Goal: Transaction & Acquisition: Purchase product/service

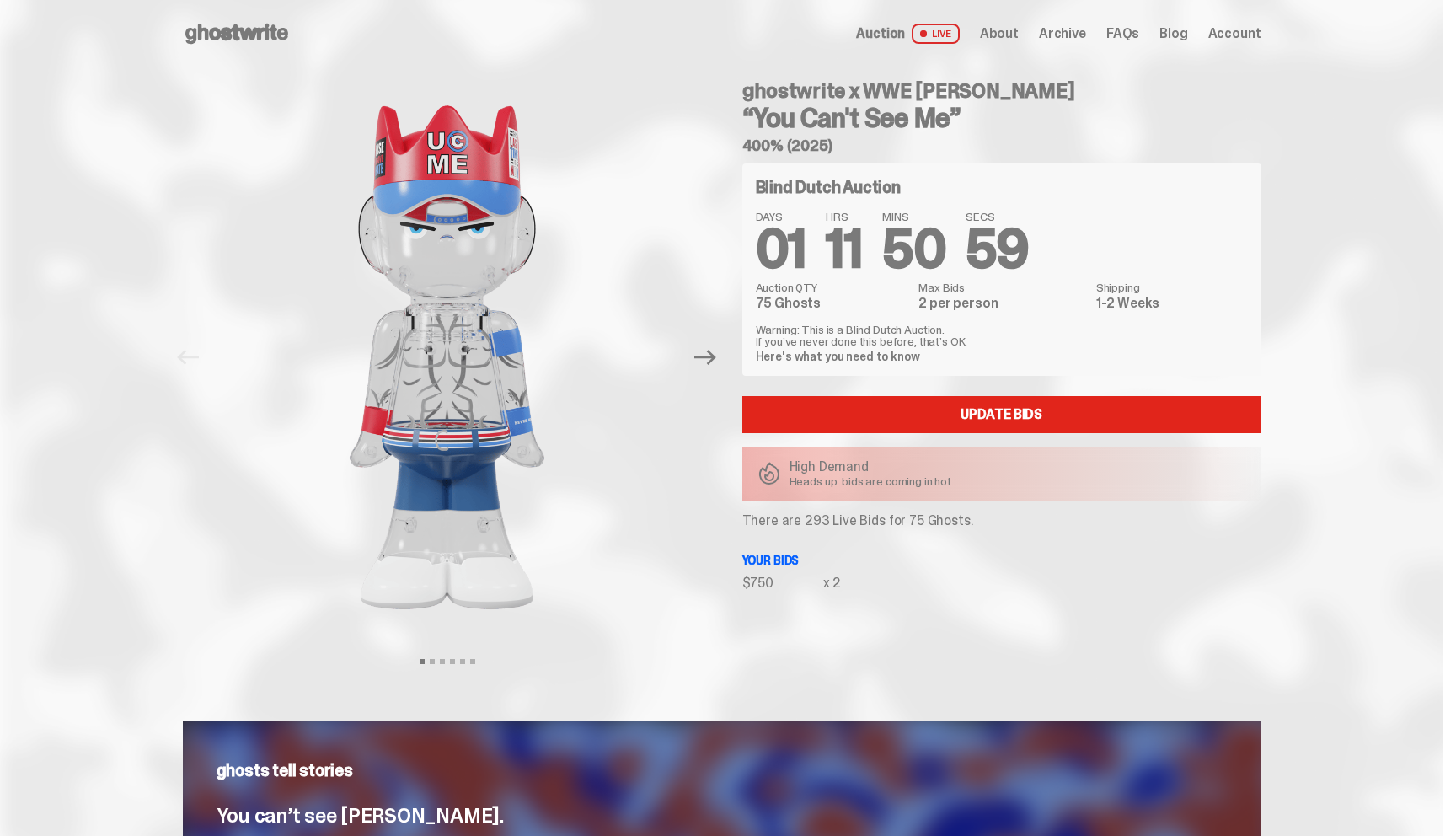
click at [255, 29] on use at bounding box center [237, 34] width 103 height 20
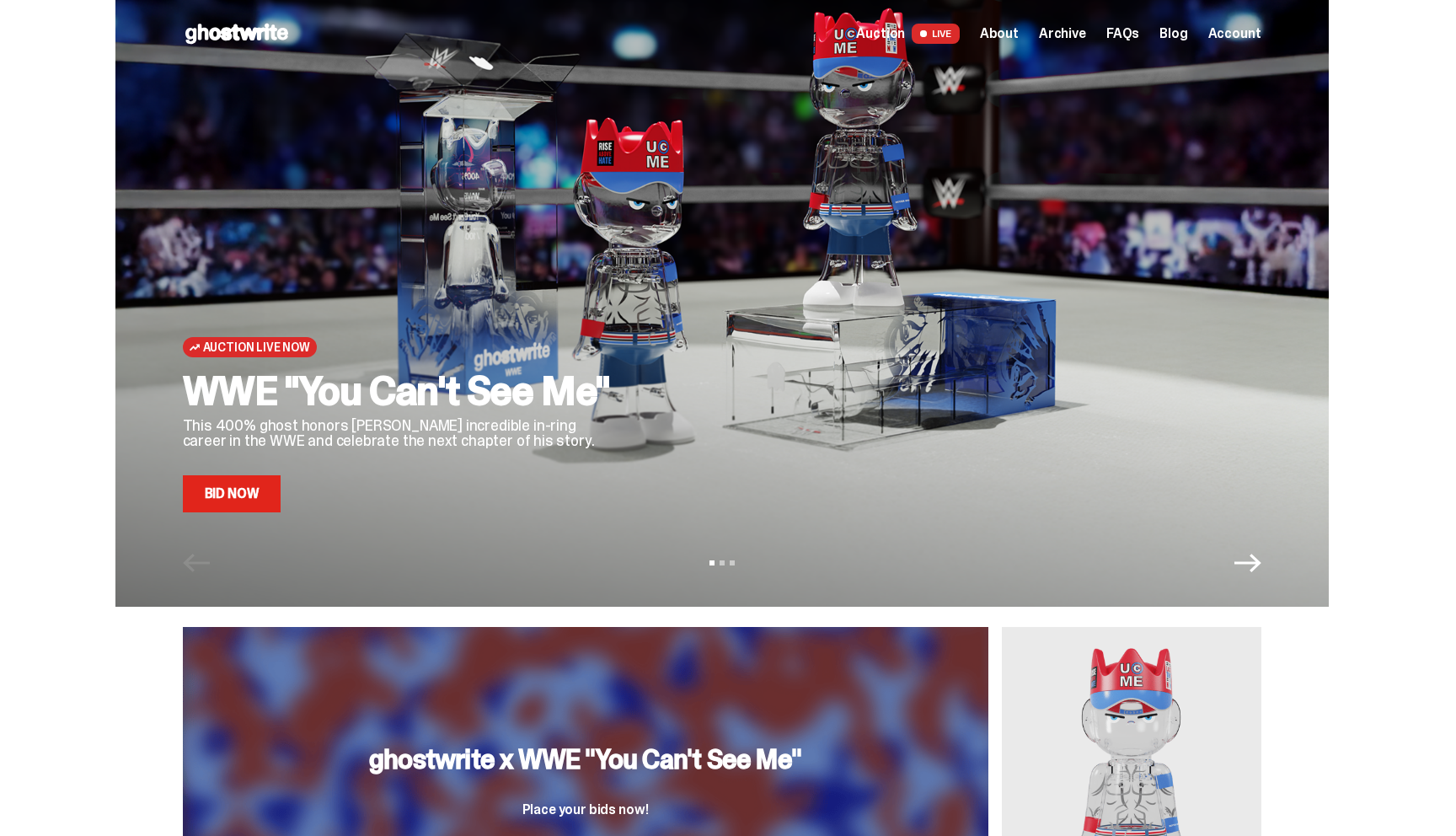
click at [239, 486] on link "Bid Now" at bounding box center [232, 493] width 98 height 37
